Goal: Task Accomplishment & Management: Manage account settings

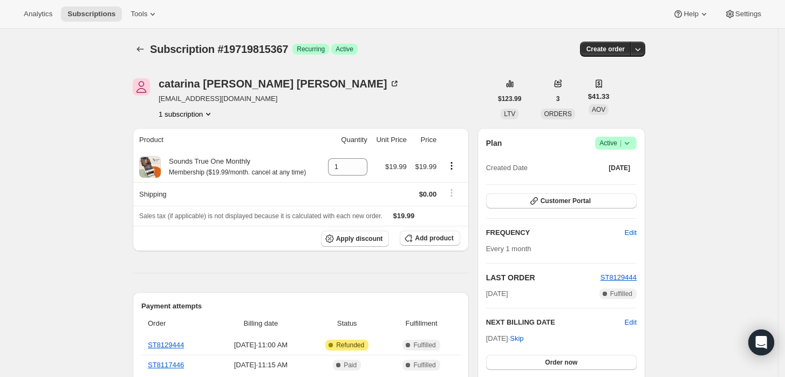
click at [633, 137] on span "Success Active |" at bounding box center [616, 143] width 42 height 13
click at [626, 182] on span "Cancel subscription" at bounding box center [619, 182] width 61 height 8
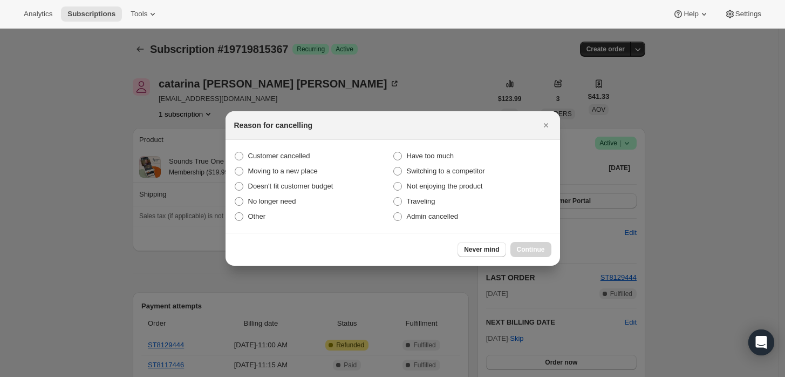
drag, startPoint x: 420, startPoint y: 220, endPoint x: 557, endPoint y: 258, distance: 141.8
click at [421, 220] on span "Admin cancelled" at bounding box center [432, 216] width 51 height 8
click at [394, 213] on input "Admin cancelled" at bounding box center [393, 212] width 1 height 1
radio input "true"
click at [530, 248] on span "Continue" at bounding box center [531, 249] width 28 height 9
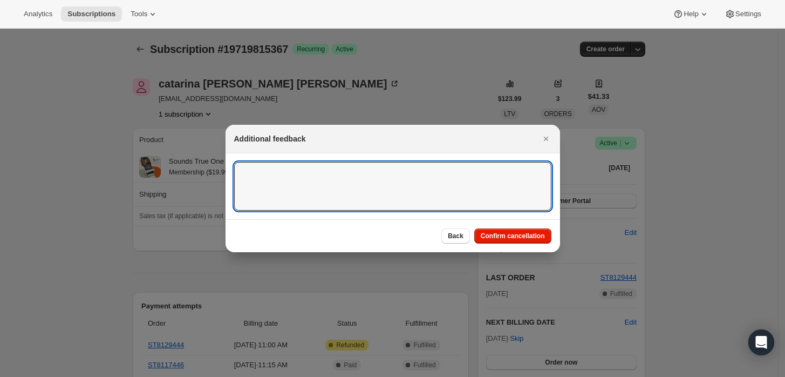
click at [475, 205] on textarea ":rbj:" at bounding box center [392, 186] width 317 height 49
type textarea "Customer requested cancellation and refund."
click at [507, 247] on div "Back Confirm cancellation" at bounding box center [393, 235] width 335 height 33
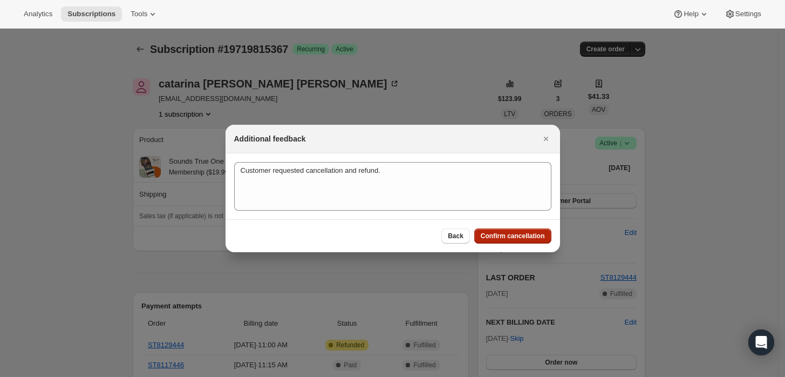
click at [505, 235] on span "Confirm cancellation" at bounding box center [513, 235] width 64 height 9
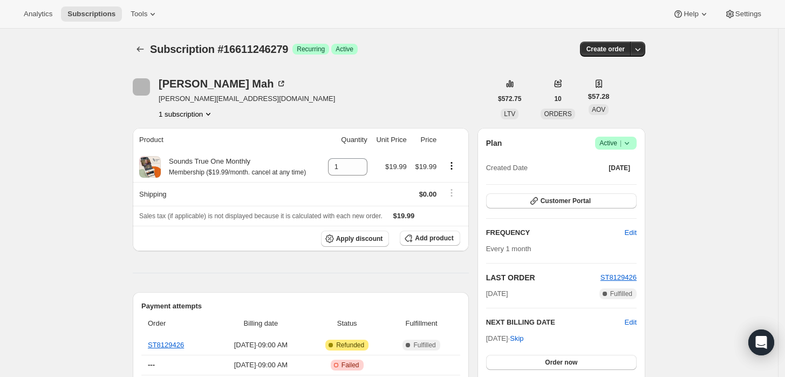
click at [622, 144] on span "|" at bounding box center [621, 143] width 2 height 9
click at [607, 180] on span "Cancel subscription" at bounding box center [619, 182] width 61 height 8
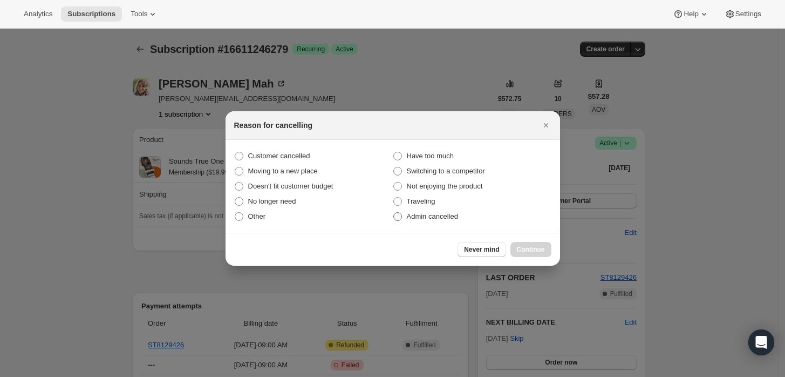
click at [414, 217] on span "Admin cancelled" at bounding box center [432, 216] width 51 height 8
click at [394, 213] on input "Admin cancelled" at bounding box center [393, 212] width 1 height 1
radio input "true"
click at [520, 243] on button "Continue" at bounding box center [530, 249] width 41 height 15
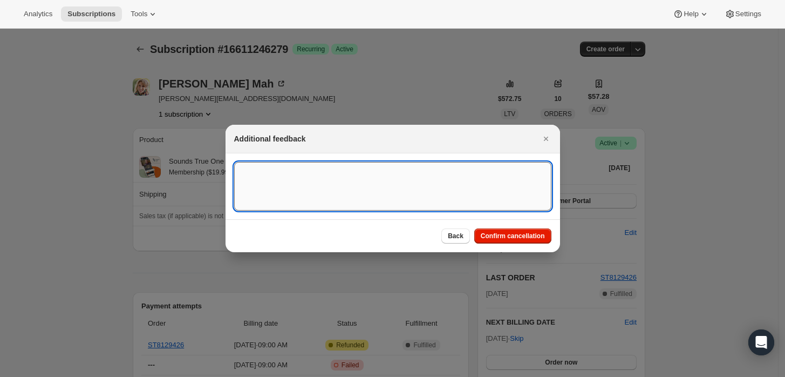
click at [383, 181] on textarea ":rbh:" at bounding box center [392, 186] width 317 height 49
type textarea "Customer requested cancellation and refund."
click at [499, 239] on span "Confirm cancellation" at bounding box center [513, 235] width 64 height 9
